Goal: Task Accomplishment & Management: Use online tool/utility

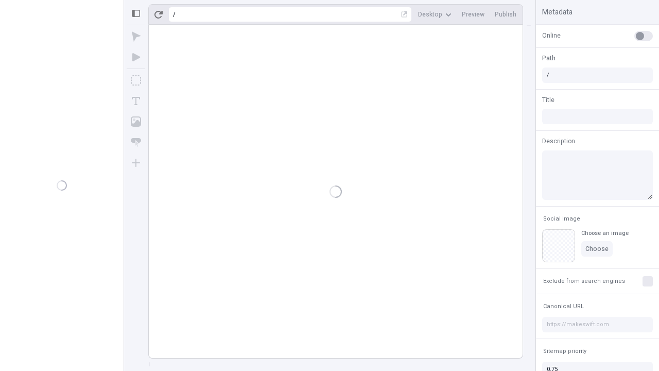
type input "/page"
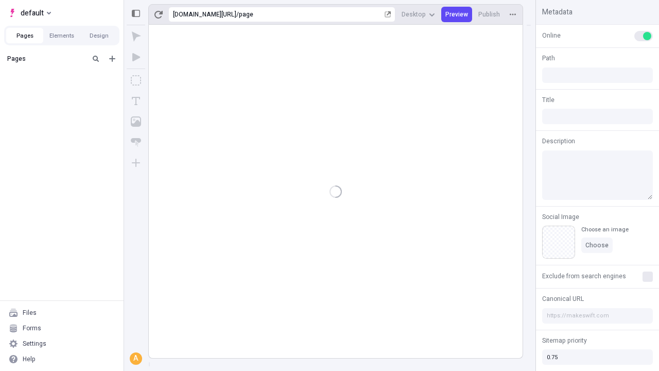
type input "/page"
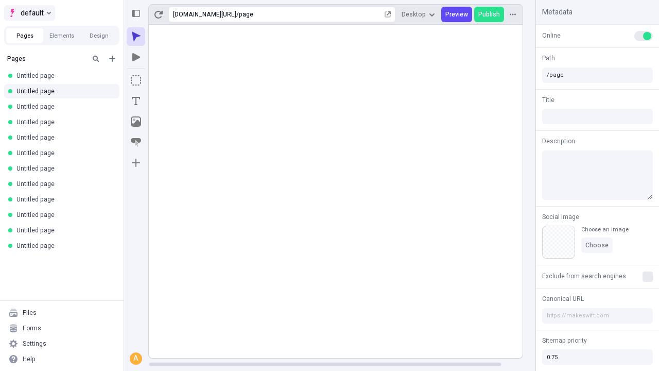
click at [29, 13] on span "default" at bounding box center [32, 13] width 23 height 12
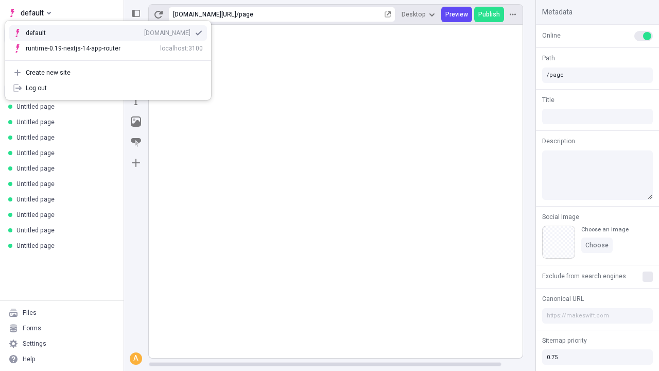
click at [108, 73] on div "Create new site" at bounding box center [114, 72] width 177 height 8
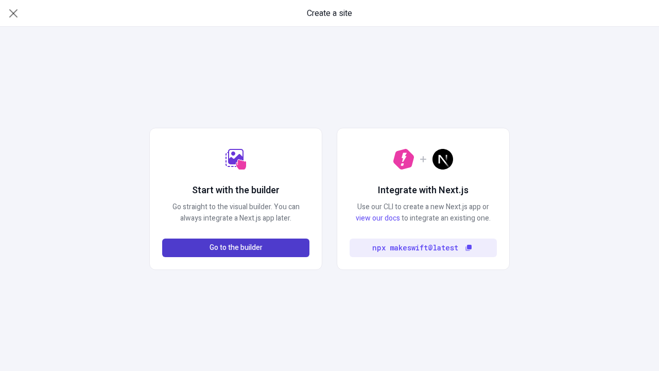
click at [236, 248] on span "Go to the builder" at bounding box center [236, 247] width 53 height 11
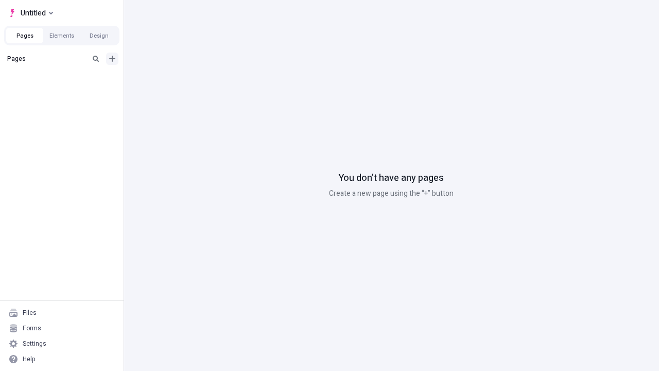
click at [112, 59] on icon "Add new" at bounding box center [112, 59] width 6 height 6
click at [167, 80] on span "Blank page" at bounding box center [173, 80] width 64 height 8
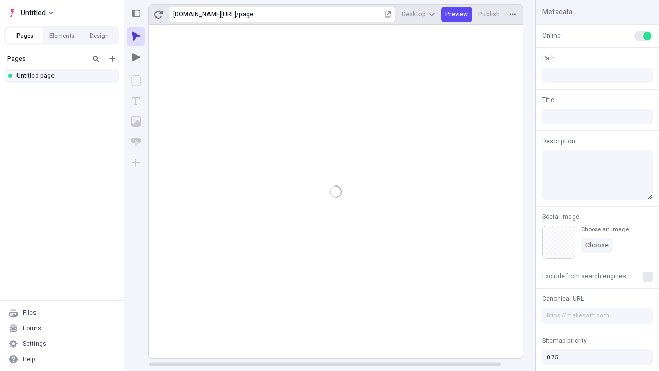
type input "/page"
click at [136, 80] on icon "Box" at bounding box center [136, 80] width 10 height 10
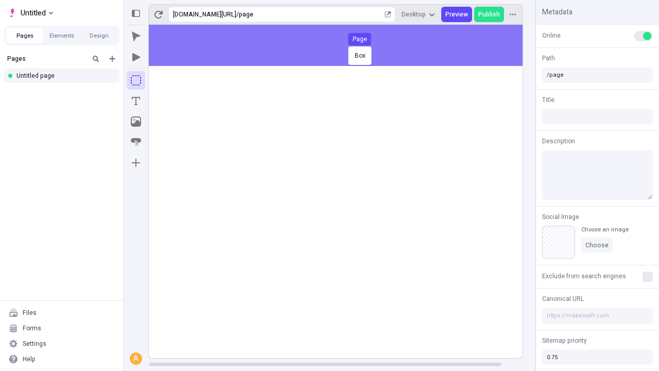
click at [346, 45] on div "Box Page" at bounding box center [329, 185] width 659 height 371
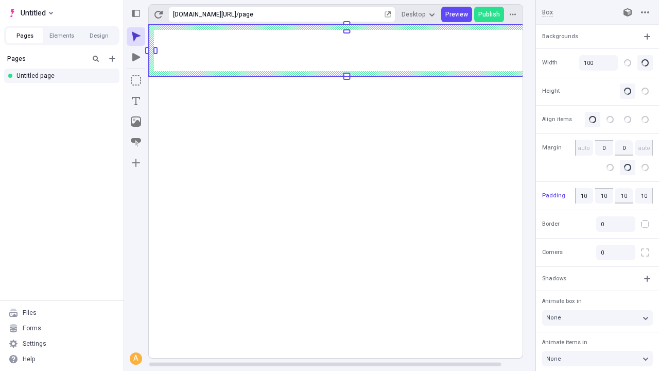
click at [136, 122] on icon "Image" at bounding box center [136, 121] width 10 height 10
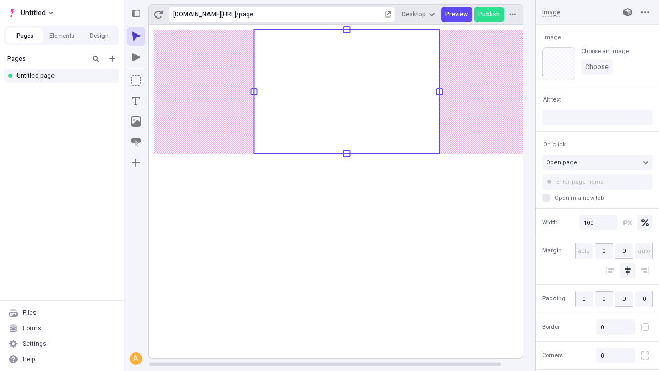
click at [136, 101] on icon "Text" at bounding box center [136, 101] width 8 height 8
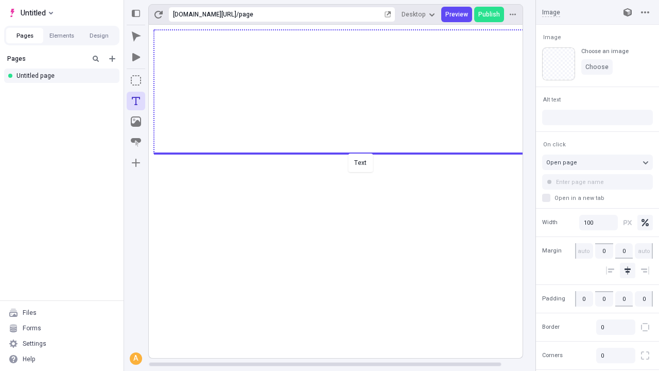
click at [346, 152] on div "Text" at bounding box center [329, 185] width 659 height 371
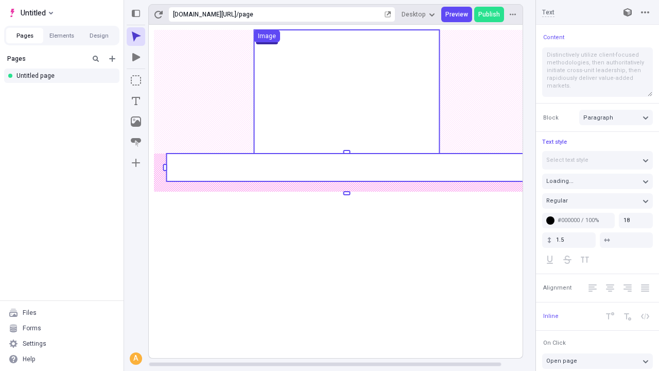
click at [346, 167] on rect at bounding box center [346, 167] width 360 height 28
click at [346, 167] on rect at bounding box center [347, 191] width 396 height 333
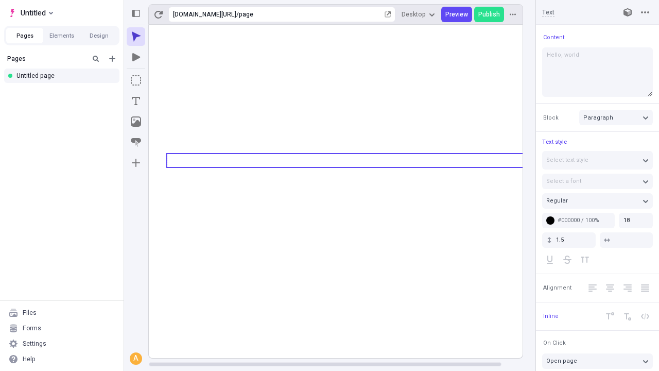
type textarea "Hello, world!"
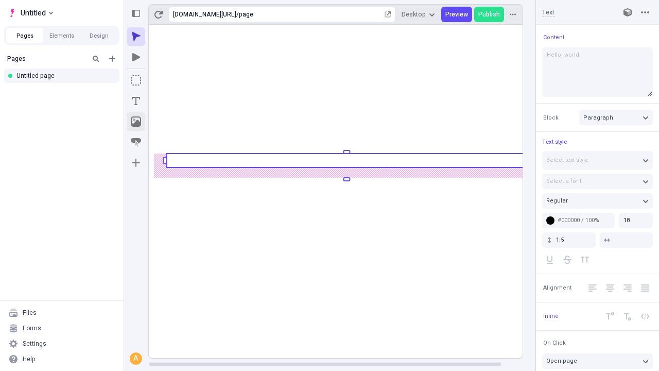
click at [136, 122] on icon "Image" at bounding box center [136, 121] width 10 height 10
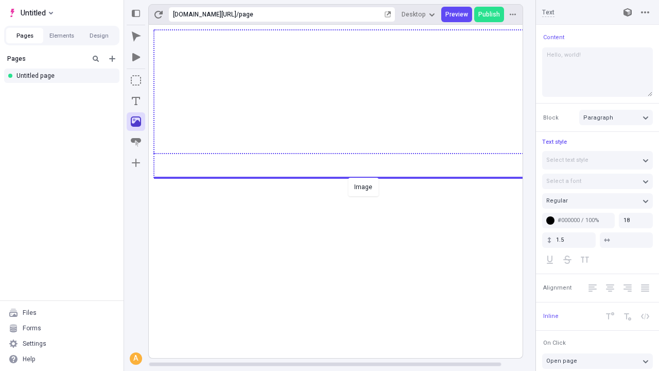
click at [346, 177] on div "Image" at bounding box center [329, 185] width 659 height 371
